Goal: Transaction & Acquisition: Subscribe to service/newsletter

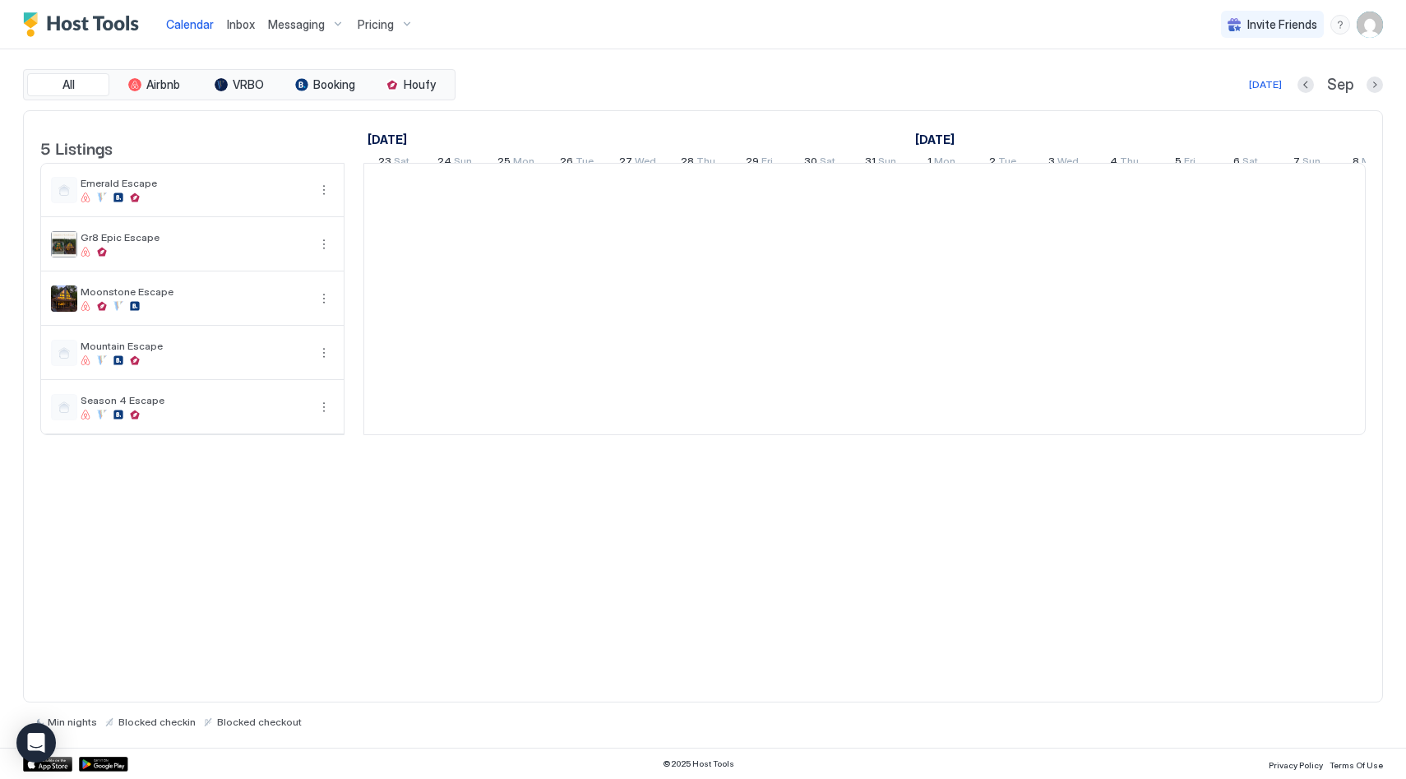
scroll to position [0, 913]
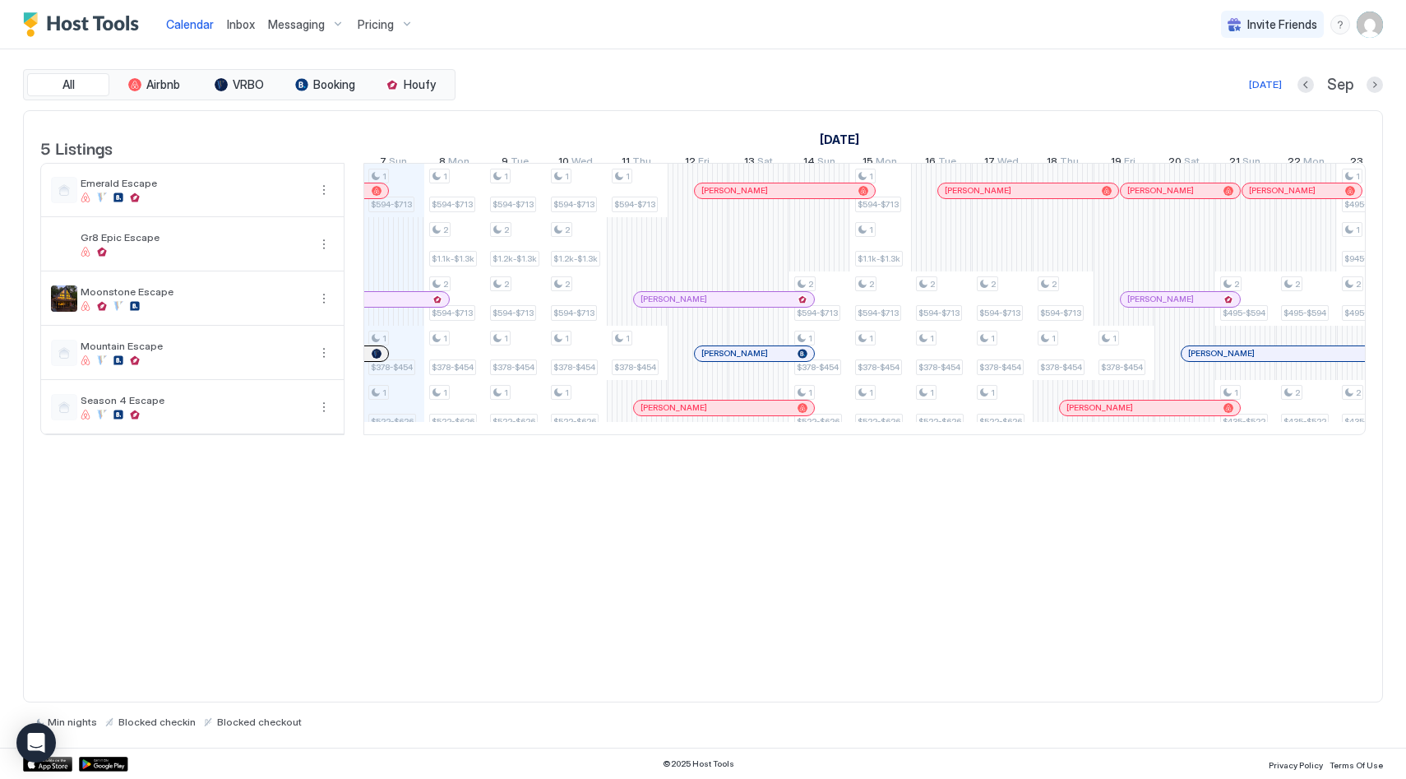
click at [392, 22] on div "Pricing" at bounding box center [385, 25] width 69 height 28
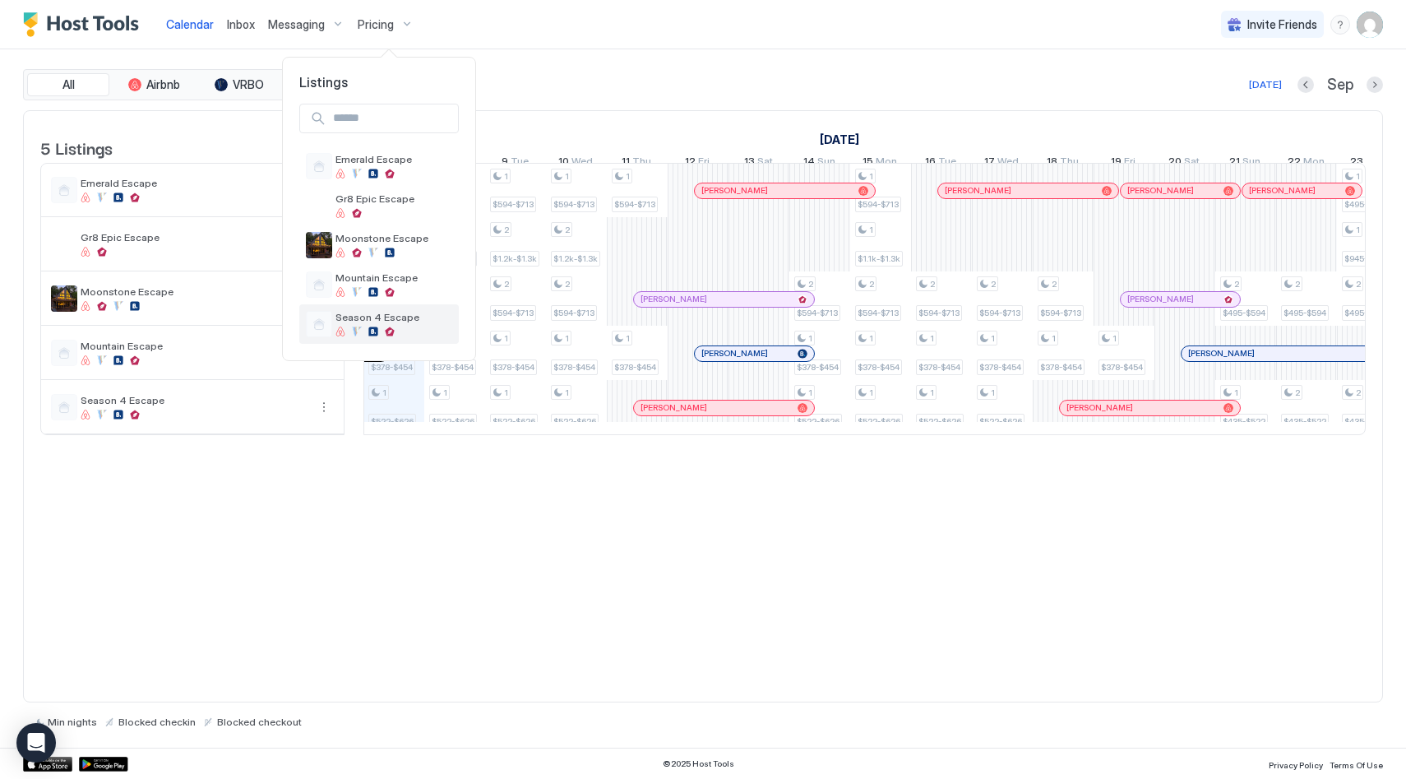
click at [391, 308] on div "Season 4 Escape" at bounding box center [379, 323] width 160 height 39
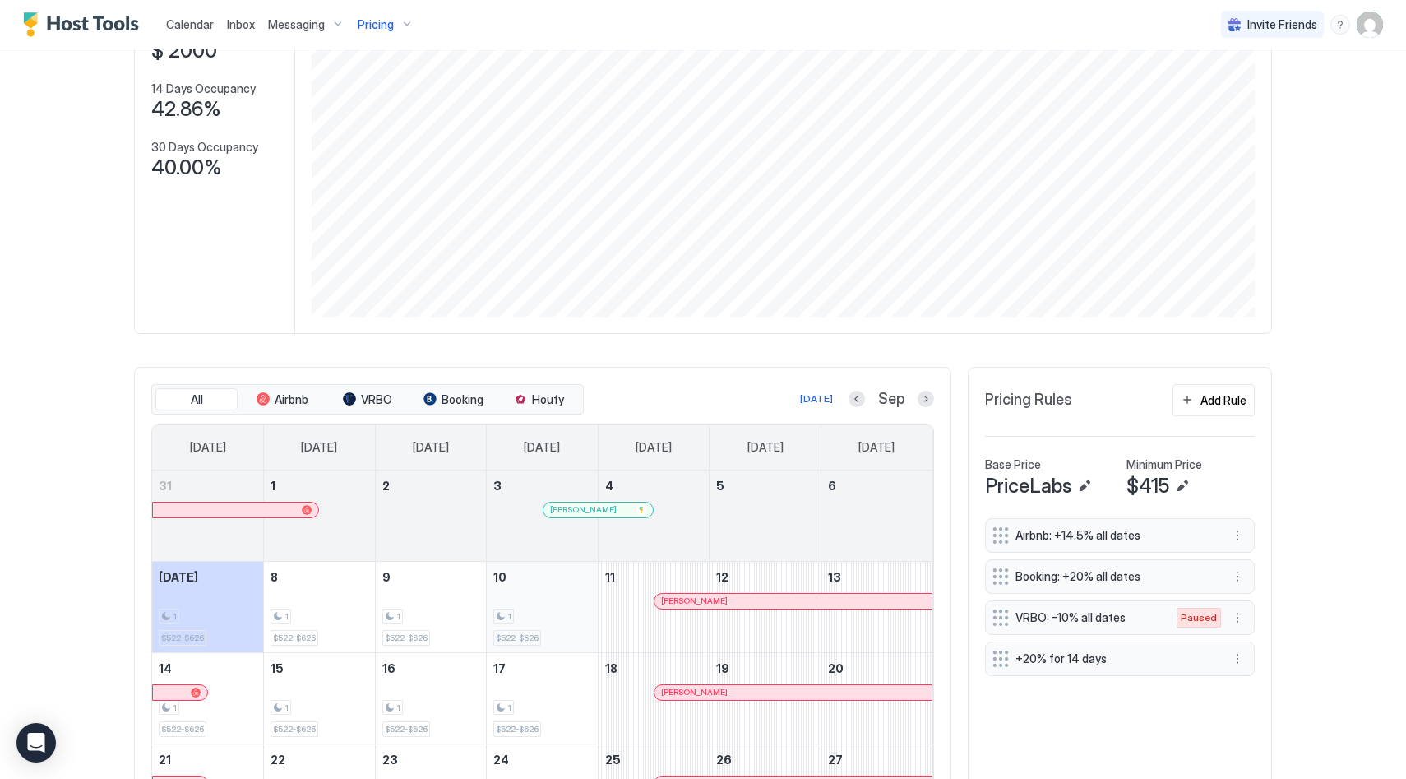
scroll to position [409, 0]
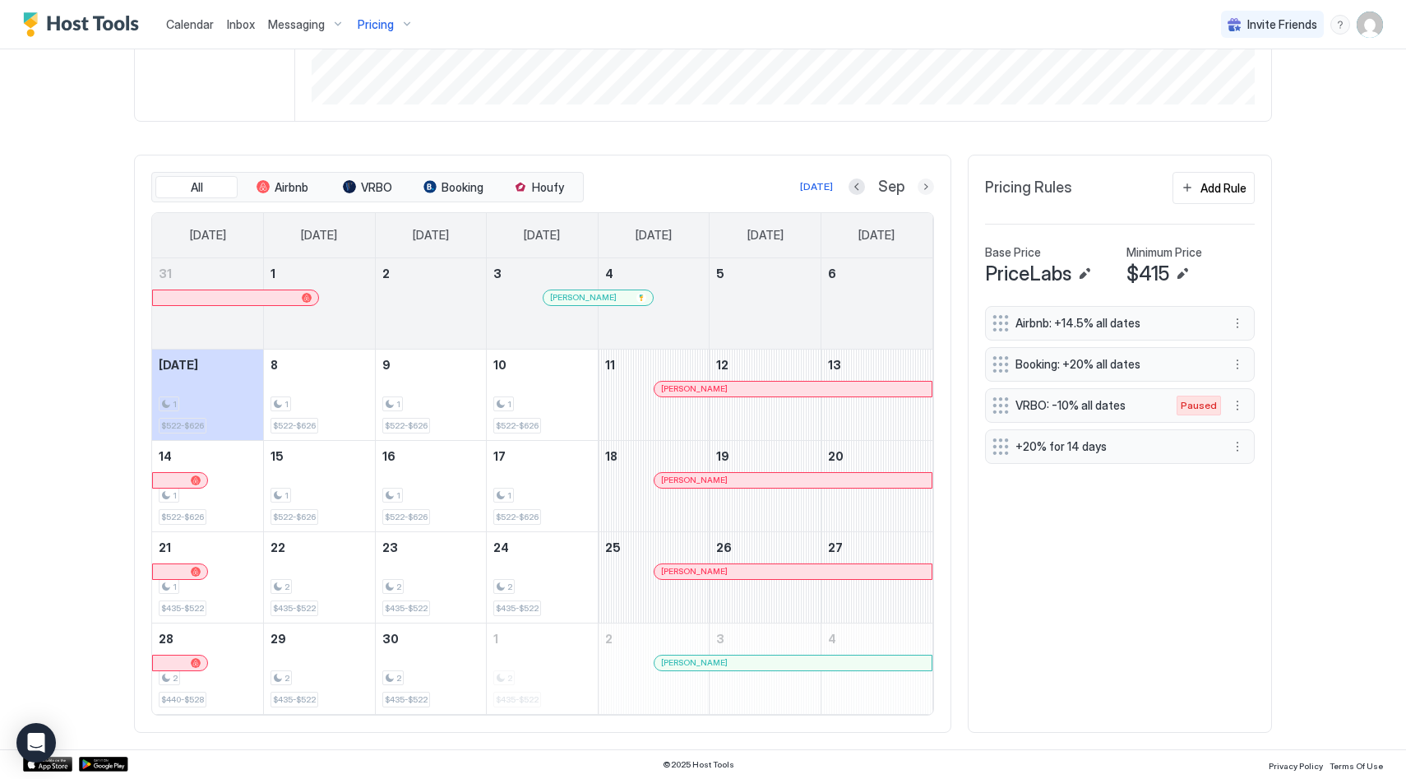
click at [918, 187] on button "Next month" at bounding box center [926, 186] width 16 height 16
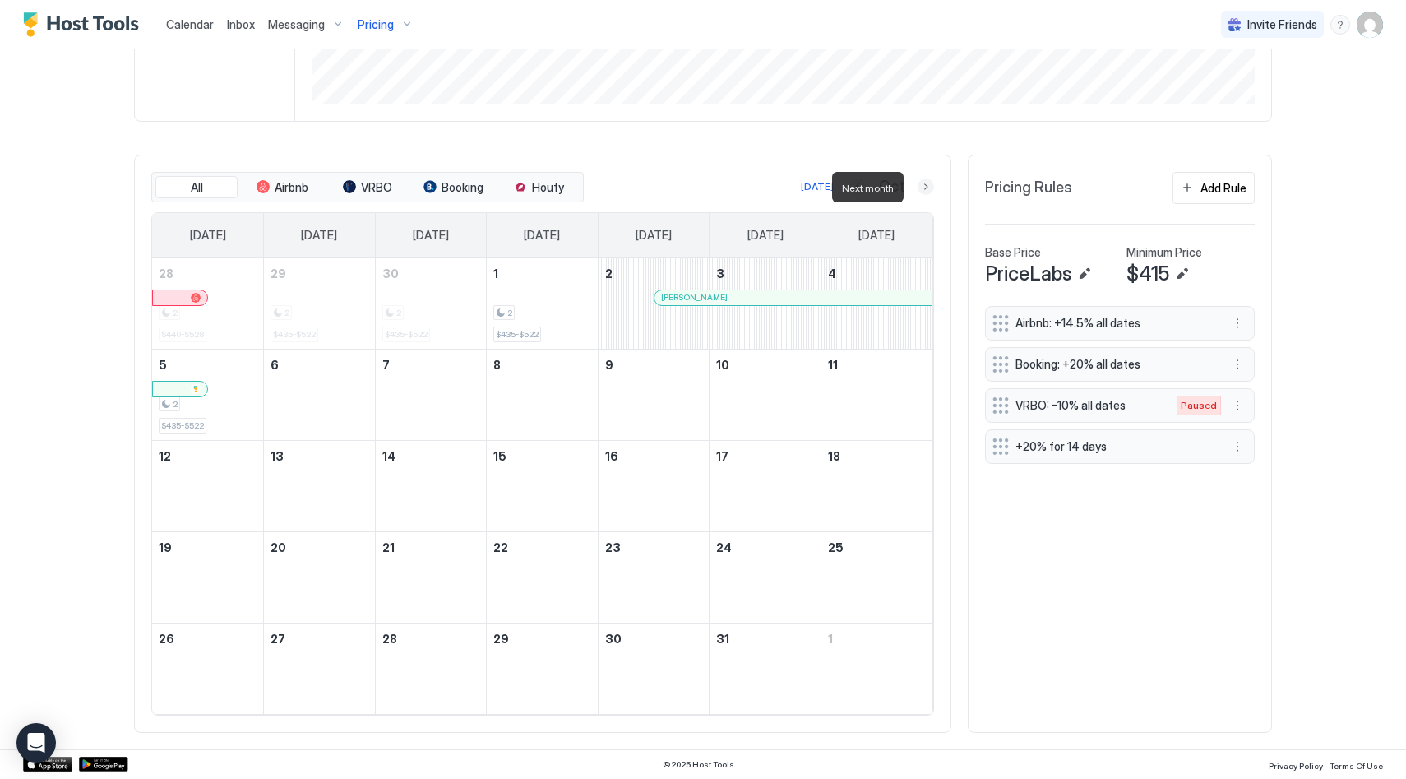
click at [918, 187] on button "Next month" at bounding box center [926, 186] width 16 height 16
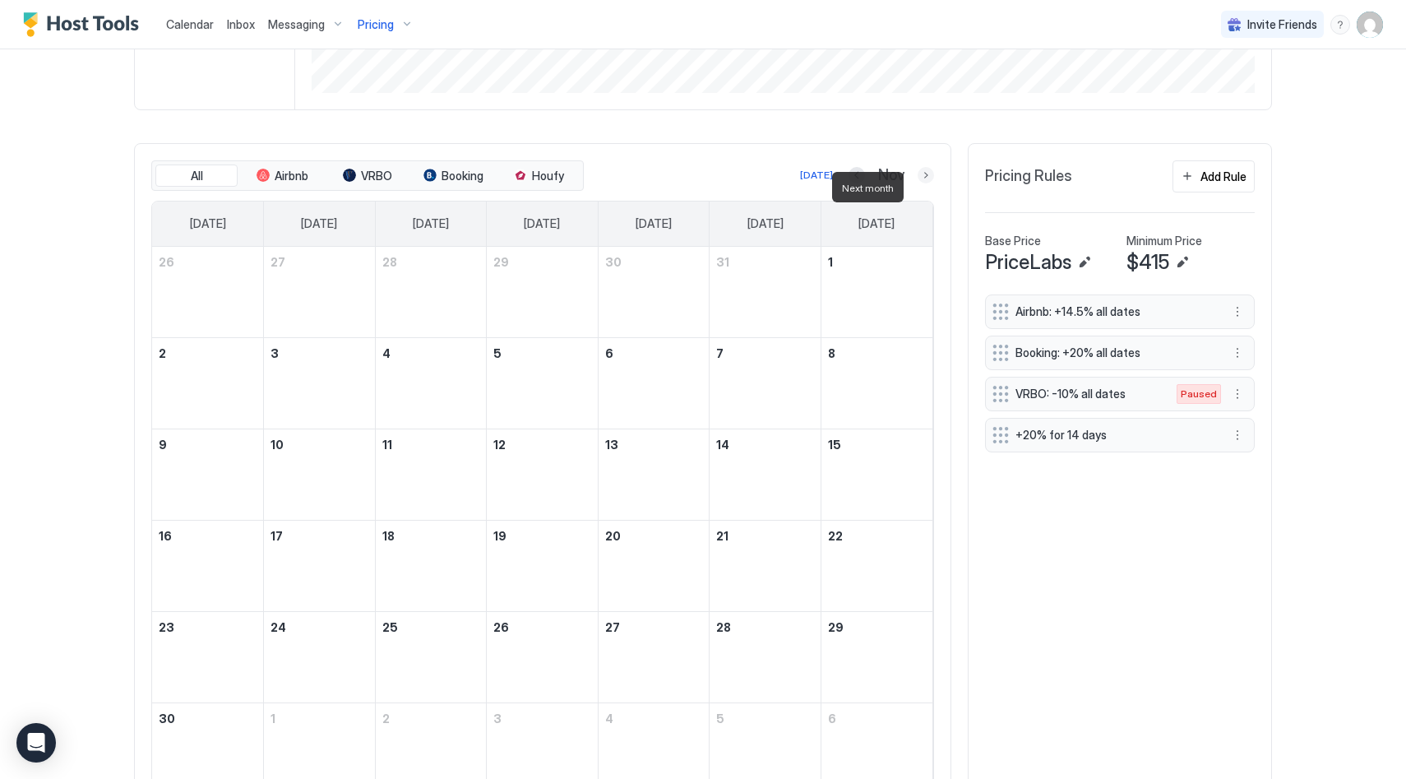
click at [918, 183] on button "Next month" at bounding box center [926, 175] width 16 height 16
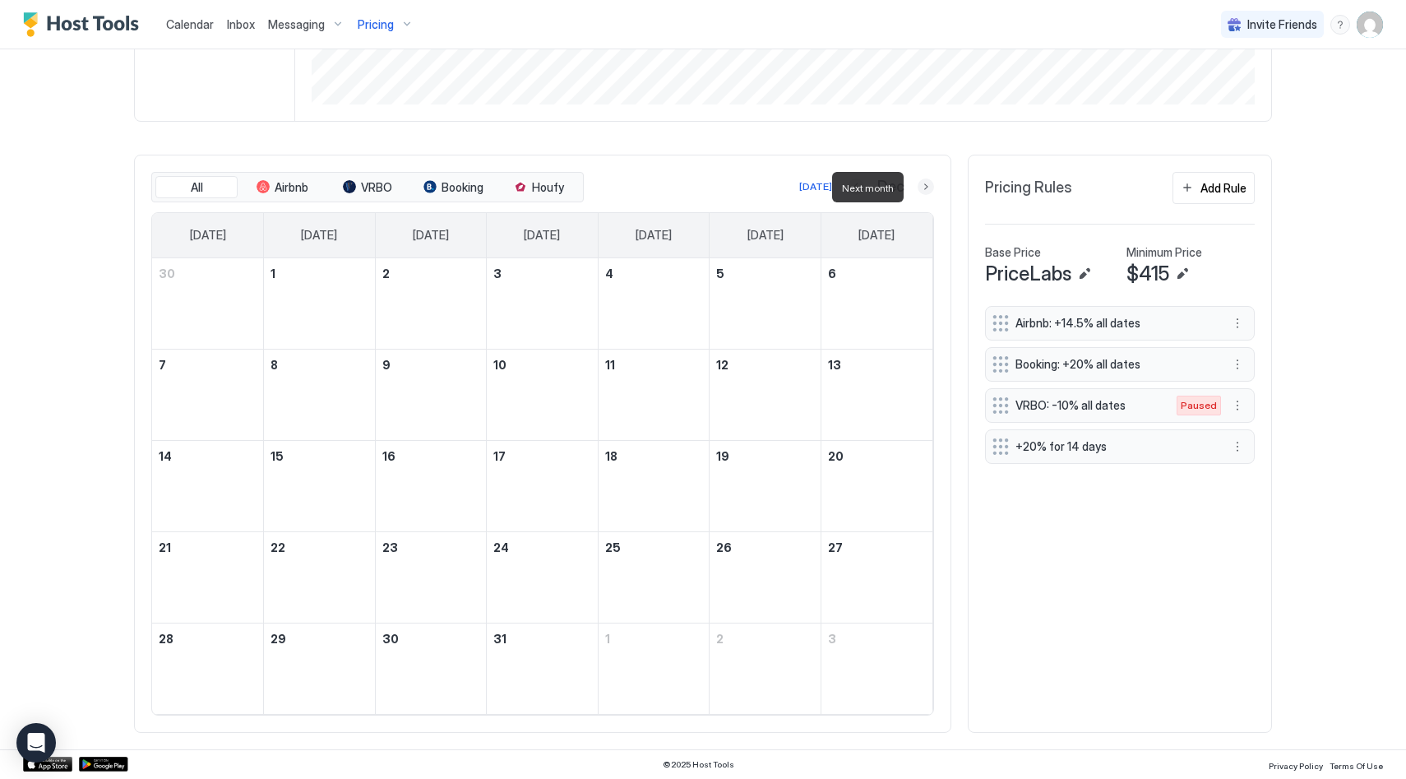
click at [918, 191] on button "Next month" at bounding box center [926, 186] width 16 height 16
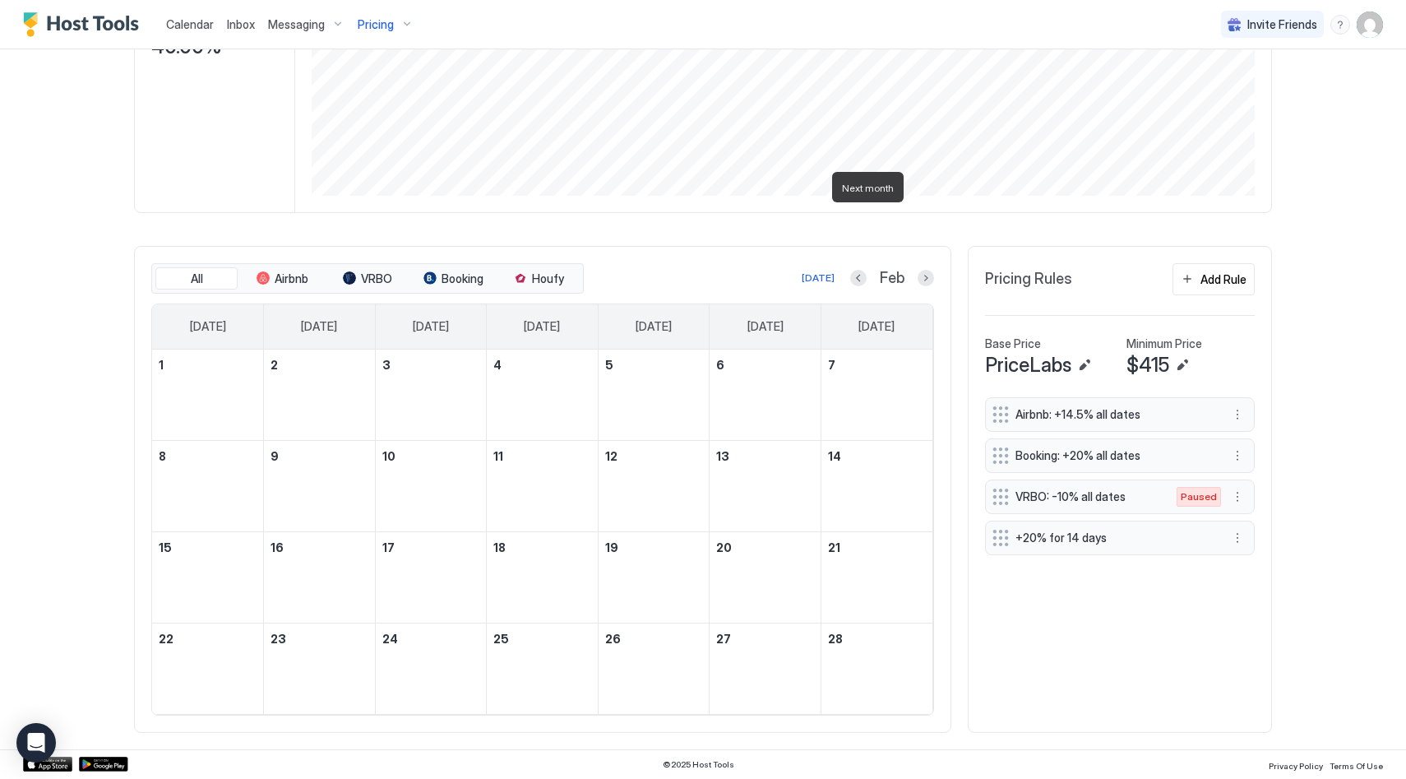
scroll to position [317, 0]
click at [918, 275] on button "Next month" at bounding box center [926, 278] width 16 height 16
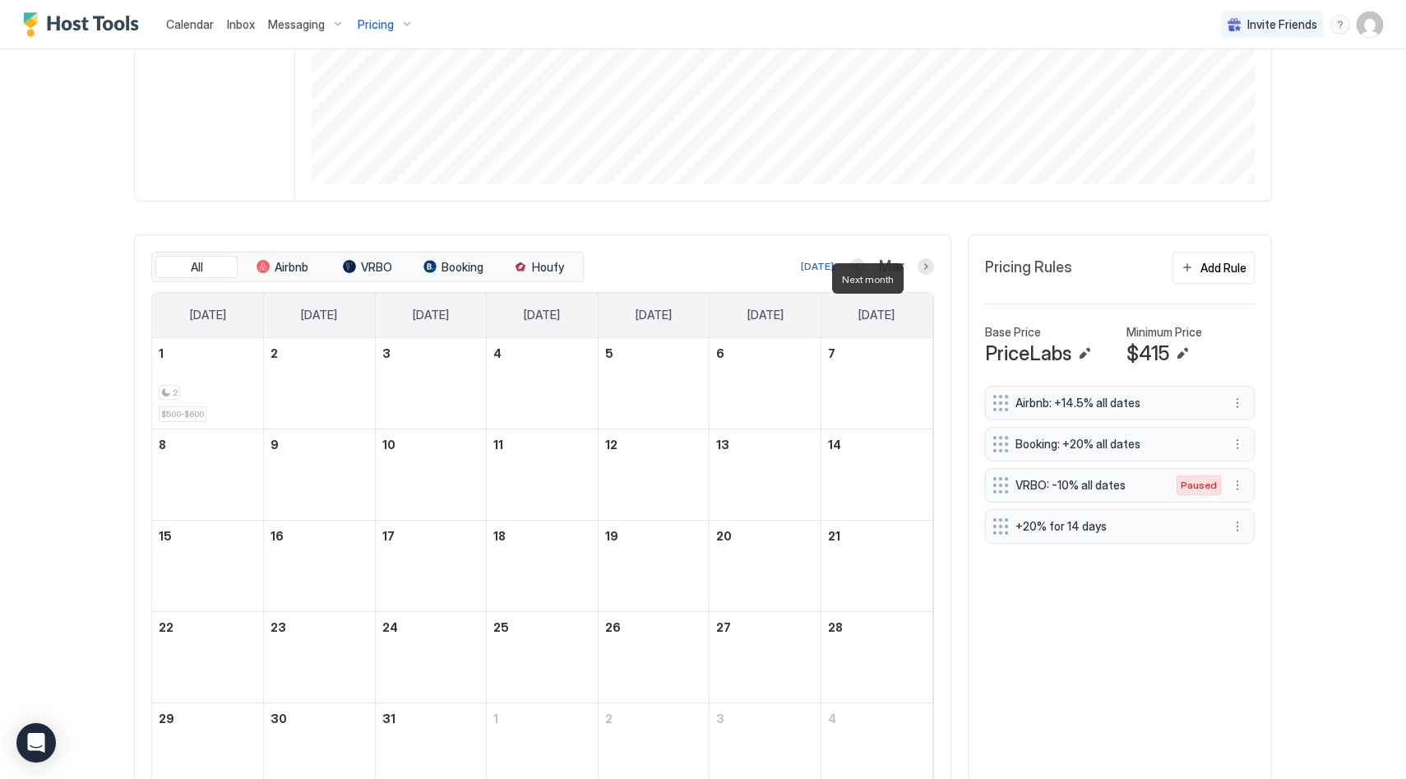
scroll to position [409, 0]
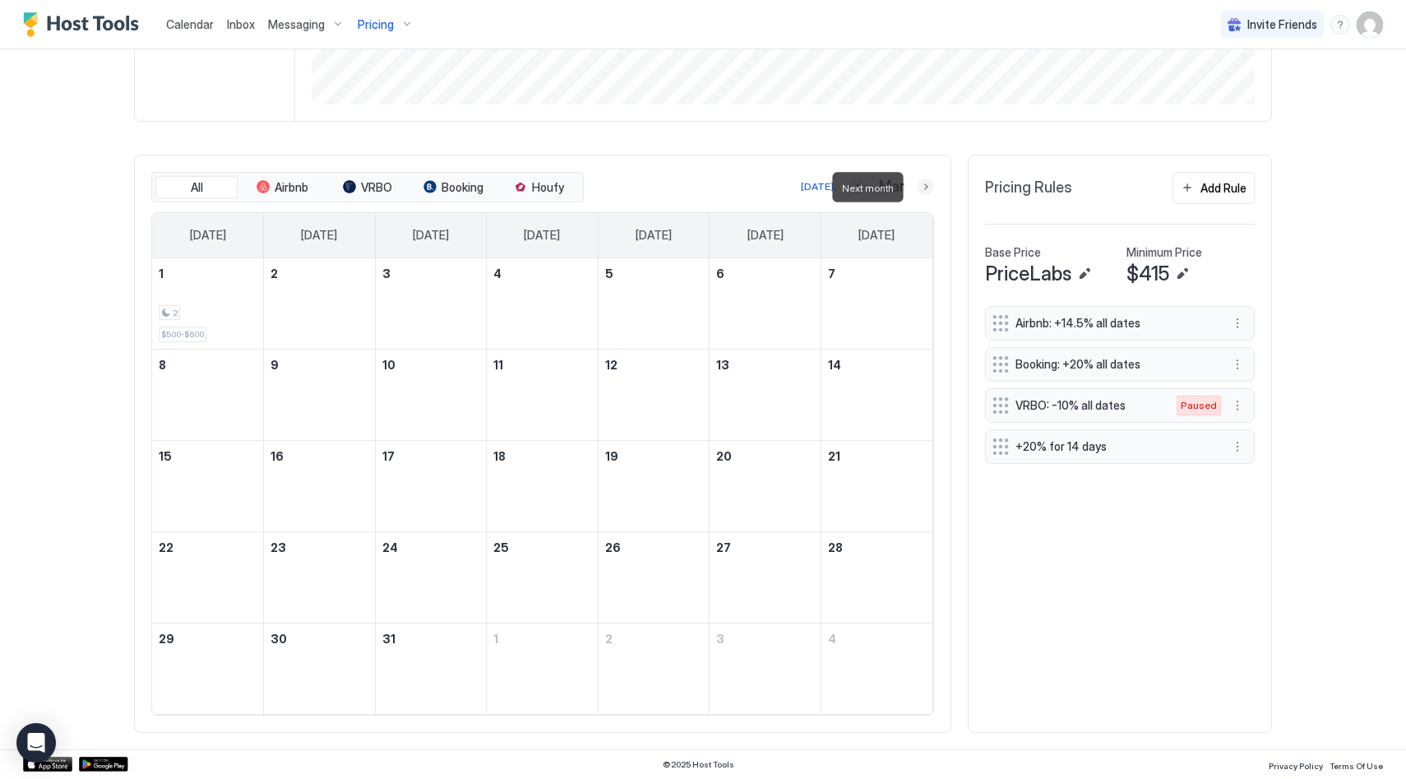
click at [918, 189] on button "Next month" at bounding box center [926, 186] width 16 height 16
click at [922, 192] on button "Next month" at bounding box center [926, 186] width 16 height 16
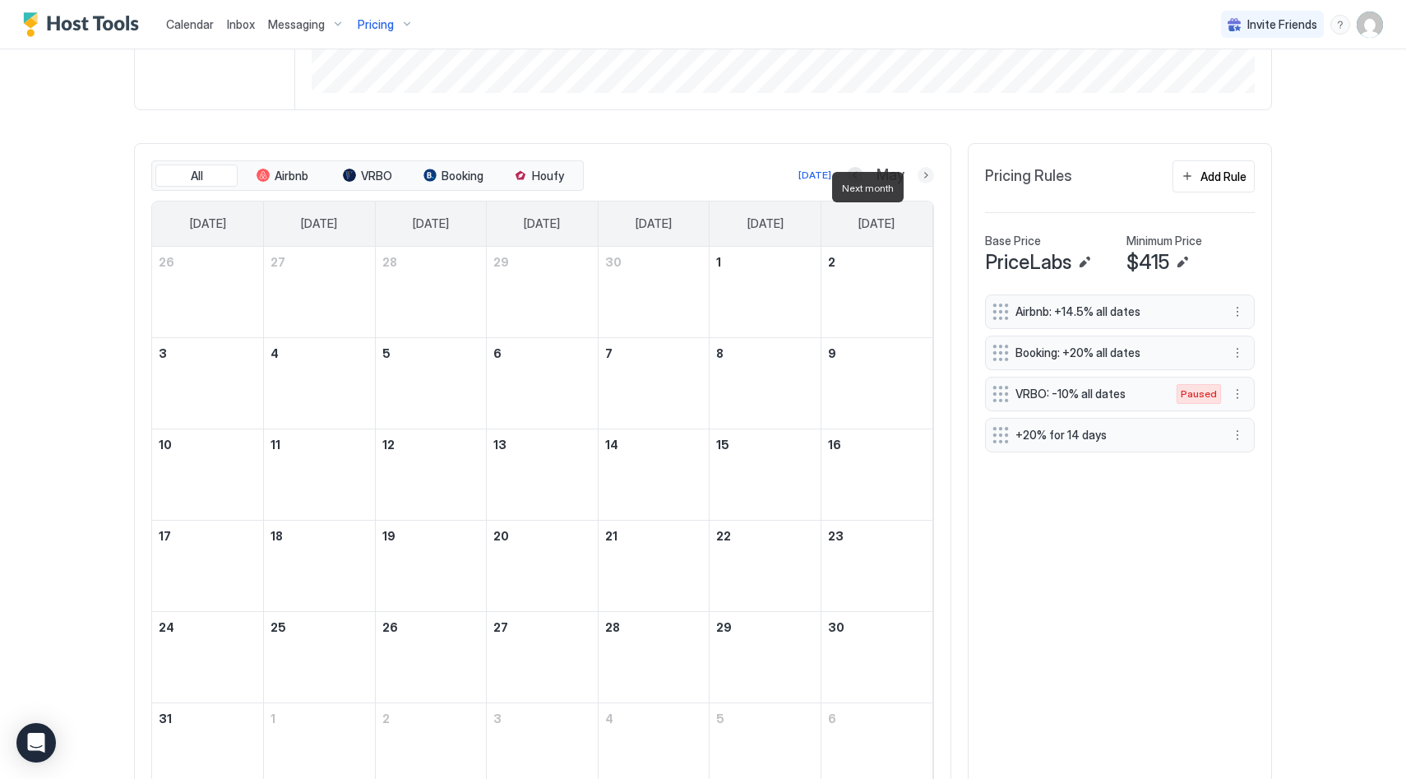
click at [922, 183] on button "Next month" at bounding box center [926, 175] width 16 height 16
